Goal: Task Accomplishment & Management: Use online tool/utility

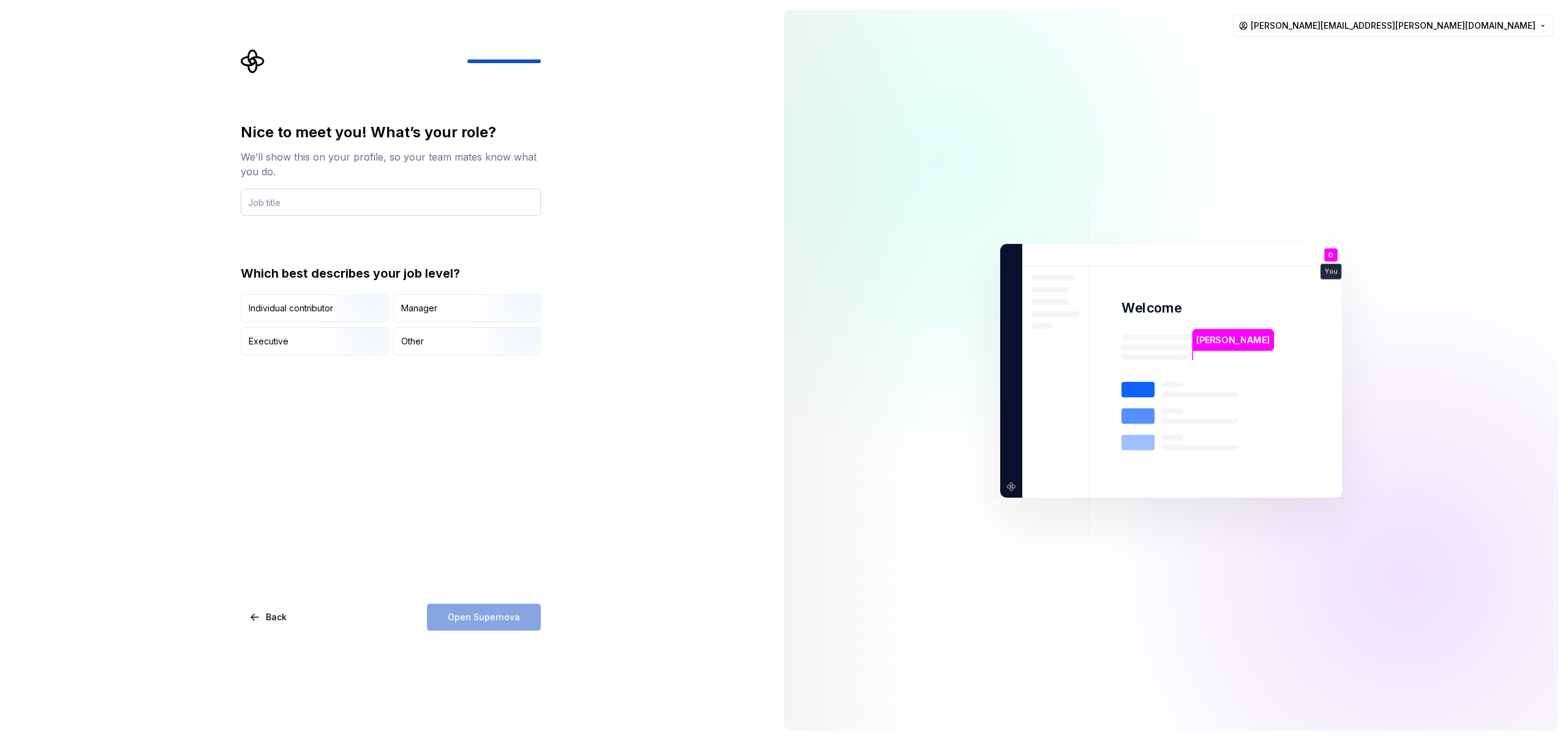
click at [481, 206] on input "text" at bounding box center [391, 202] width 300 height 27
type input "Senior Product Designer"
click at [345, 313] on img "button" at bounding box center [358, 323] width 79 height 82
click at [519, 613] on button "Open Supernova" at bounding box center [485, 618] width 114 height 27
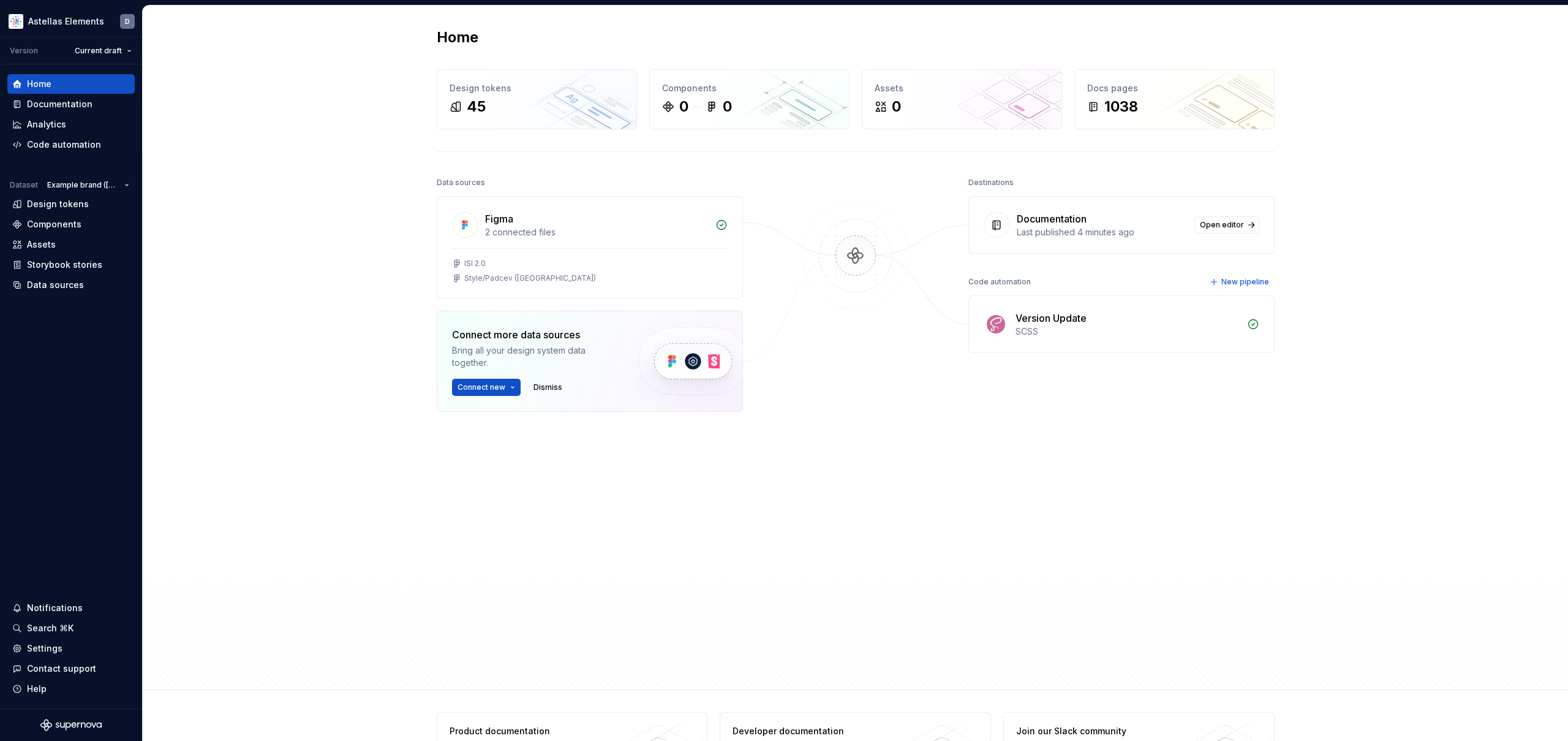
click at [1368, 161] on div "Home Design tokens 45 Components 0 0 Assets 0 Docs pages 1038 Data sources Figm…" at bounding box center [855, 348] width 1426 height 685
click at [369, 82] on div "Home Design tokens 45 Components 0 0 Assets 0 Docs pages 1038 Data sources Figm…" at bounding box center [855, 348] width 1426 height 685
